Goal: Task Accomplishment & Management: Use online tool/utility

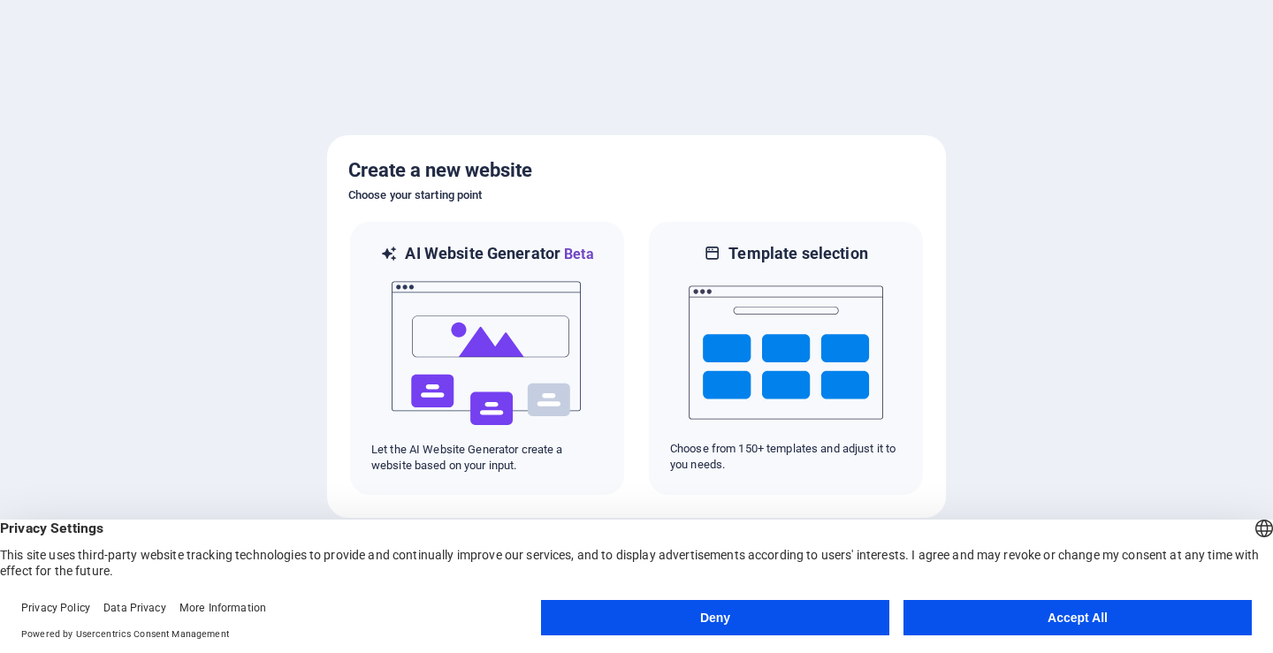
click at [711, 609] on button "Deny" at bounding box center [715, 617] width 348 height 35
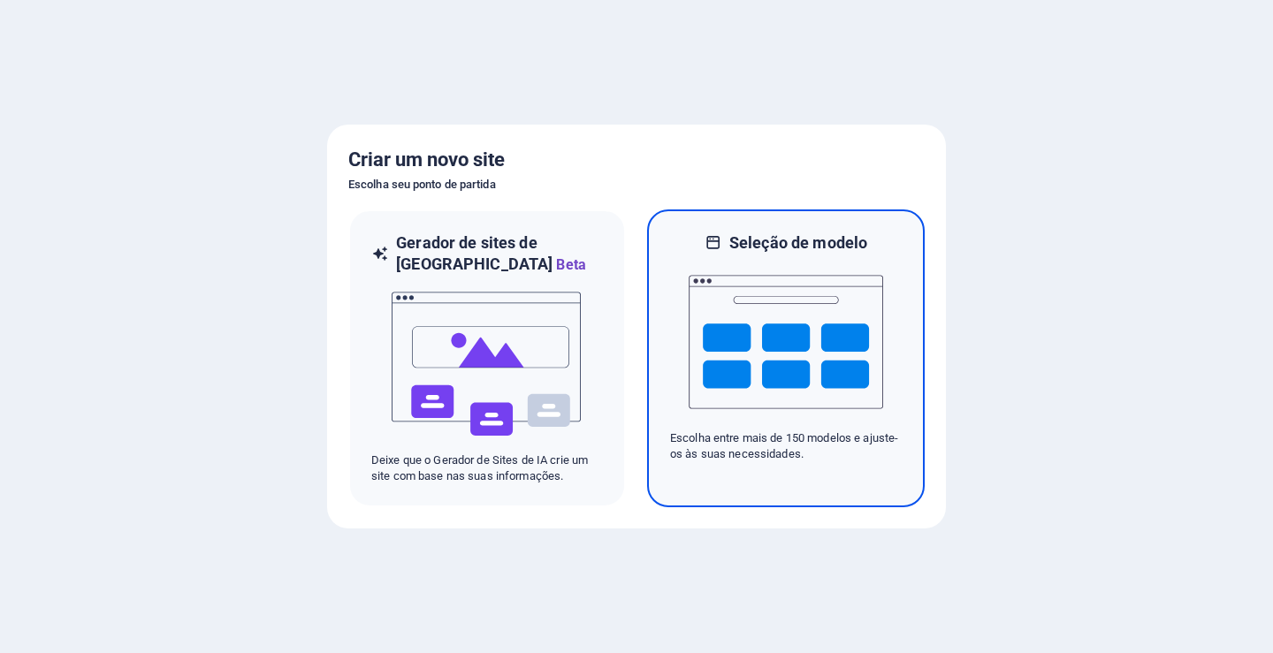
click at [690, 346] on img at bounding box center [786, 342] width 195 height 177
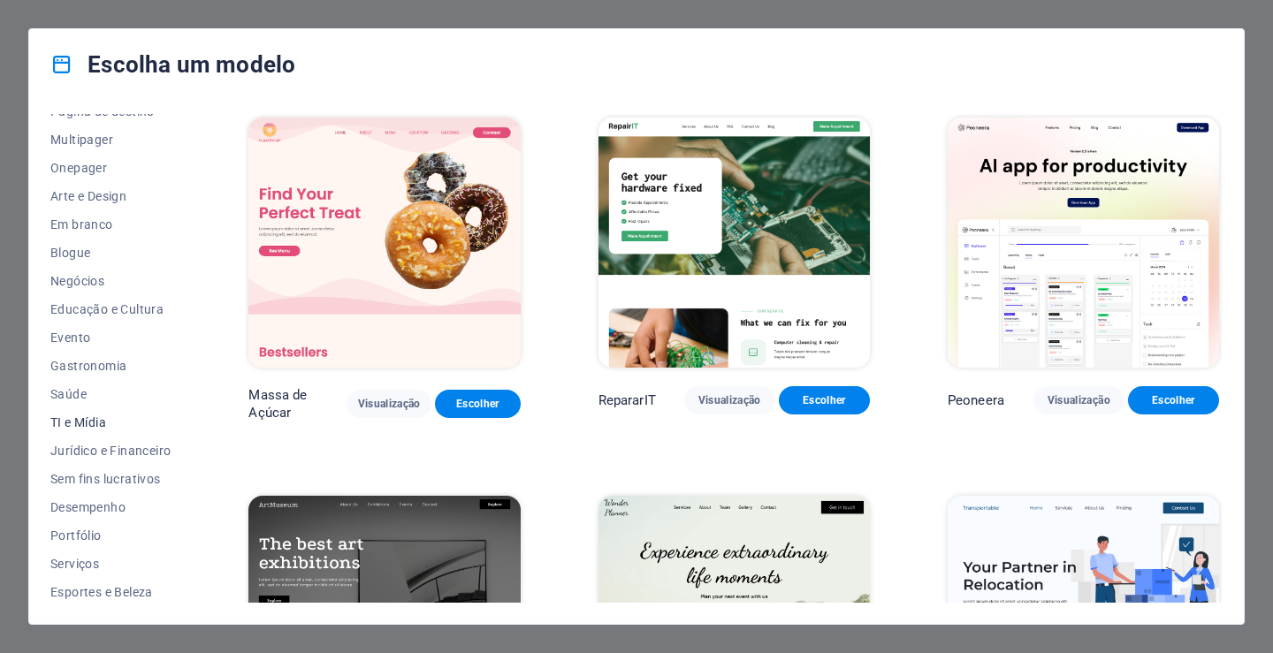
scroll to position [42, 0]
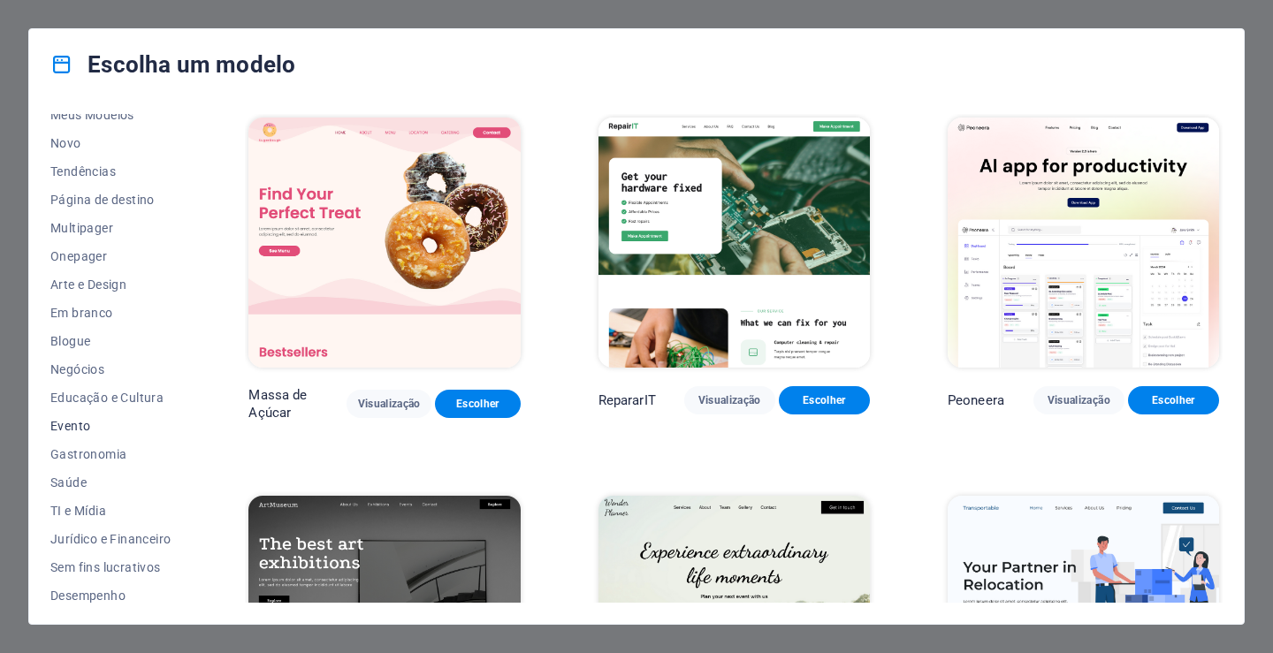
click at [70, 431] on font "Evento" at bounding box center [70, 426] width 40 height 14
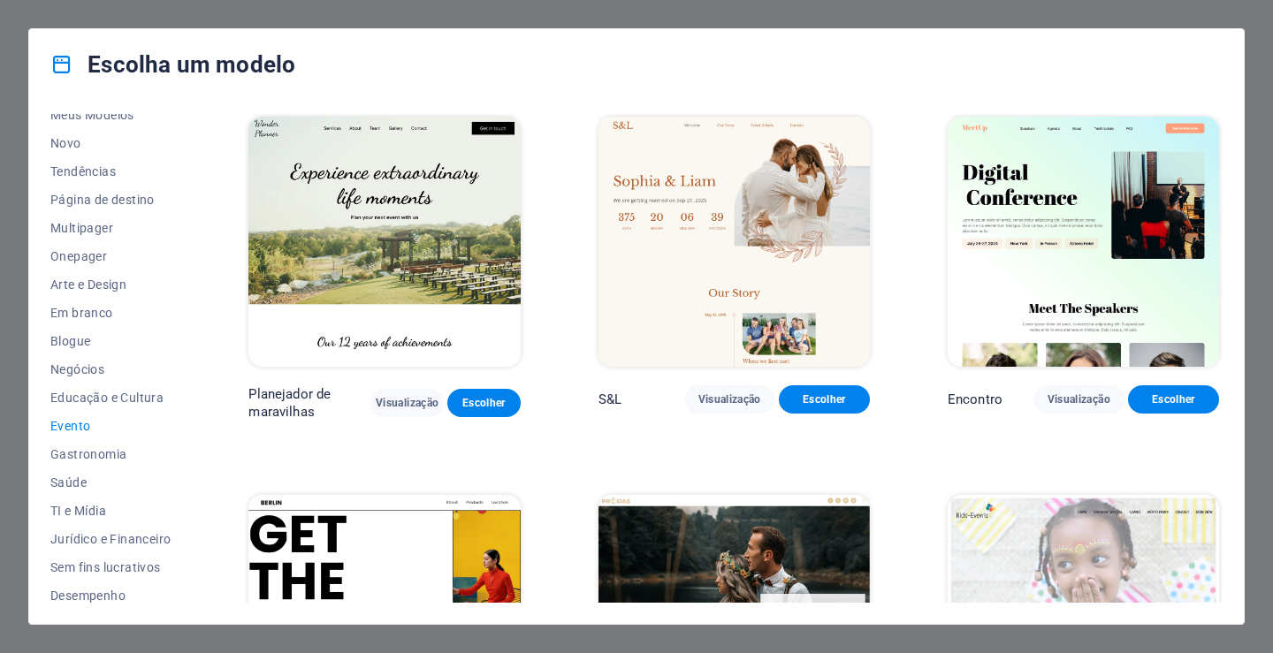
scroll to position [0, 0]
click at [423, 252] on img at bounding box center [383, 243] width 271 height 250
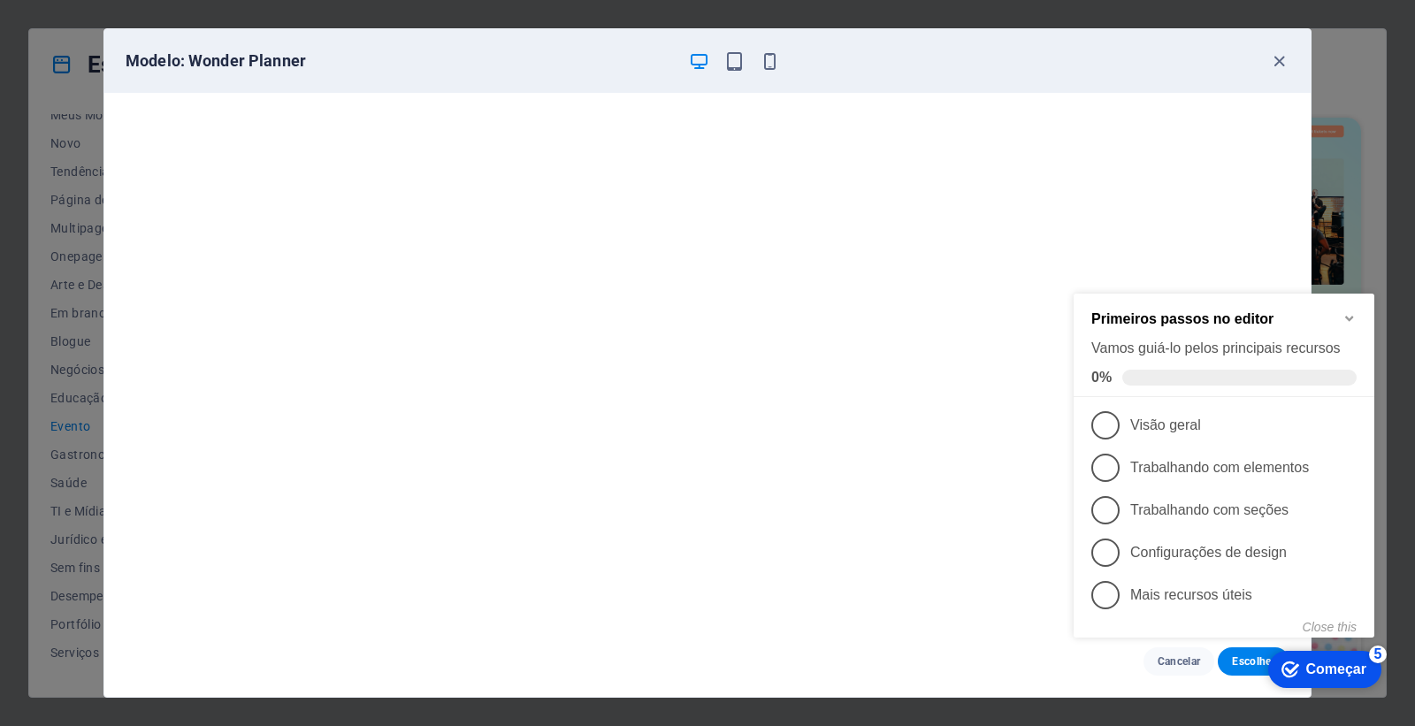
scroll to position [41, 0]
click at [1272, 312] on icon "Minimize checklist" at bounding box center [1349, 318] width 14 height 14
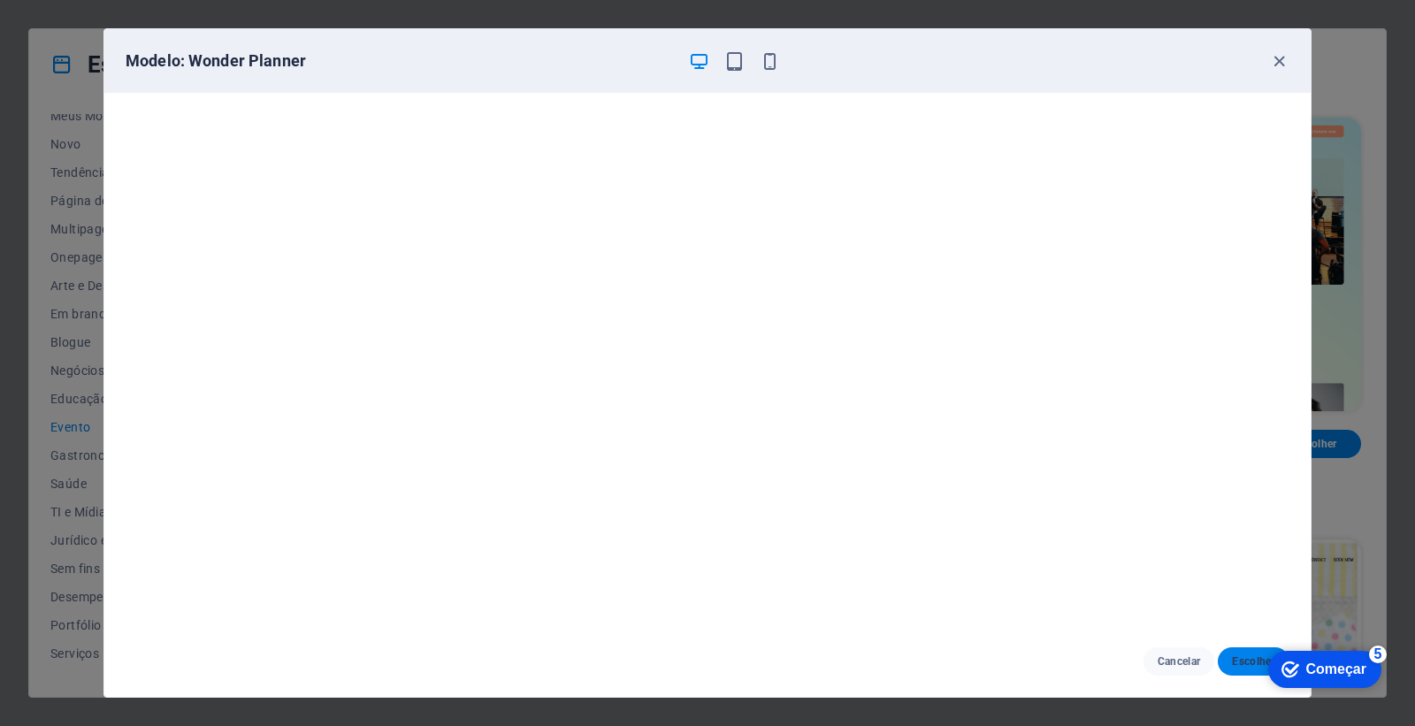
click at [1243, 652] on font "Escolher" at bounding box center [1253, 661] width 43 height 12
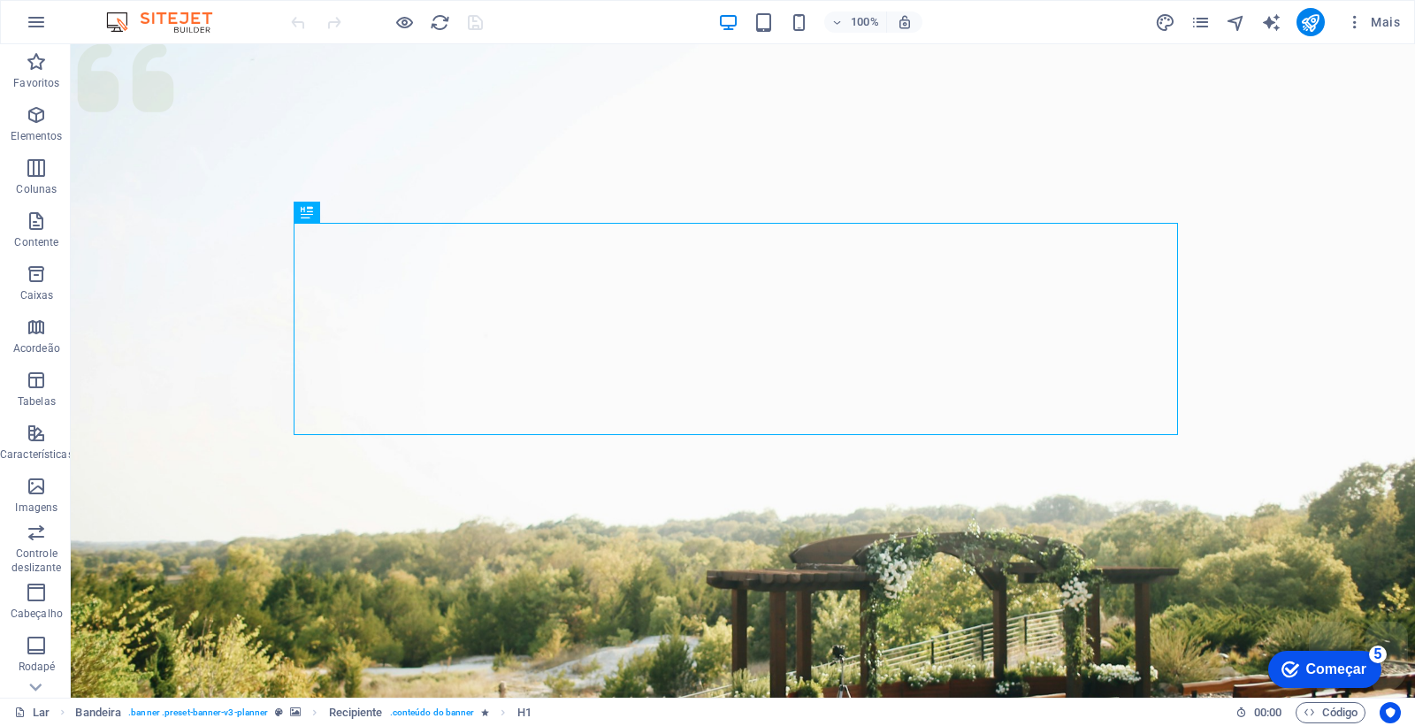
click at [1339, 659] on div "checkmark Começar 5" at bounding box center [1324, 669] width 113 height 37
